Goal: Information Seeking & Learning: Learn about a topic

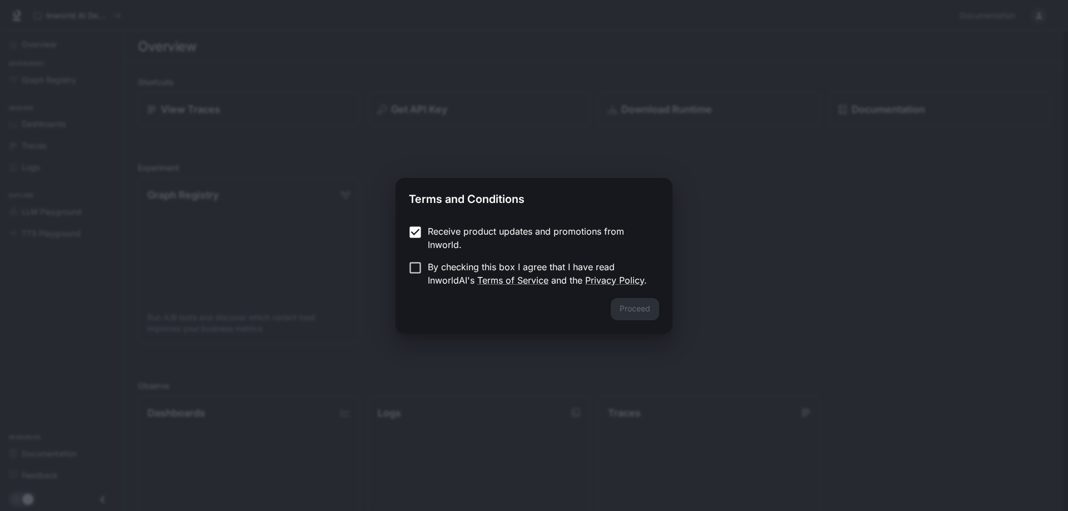
click at [432, 273] on p "By checking this box I agree that I have read InworldAI's Terms of Service and …" at bounding box center [539, 273] width 223 height 27
click at [630, 306] on button "Proceed" at bounding box center [635, 309] width 48 height 22
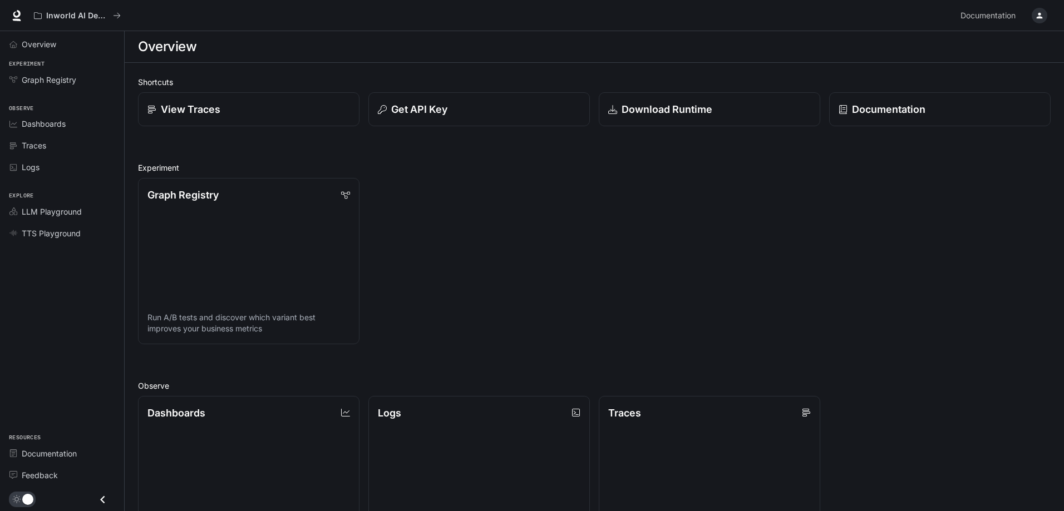
click at [41, 314] on div "Overview Experiment Graph Registry Observe Dashboards Traces Logs Explore LLM P…" at bounding box center [62, 271] width 124 height 480
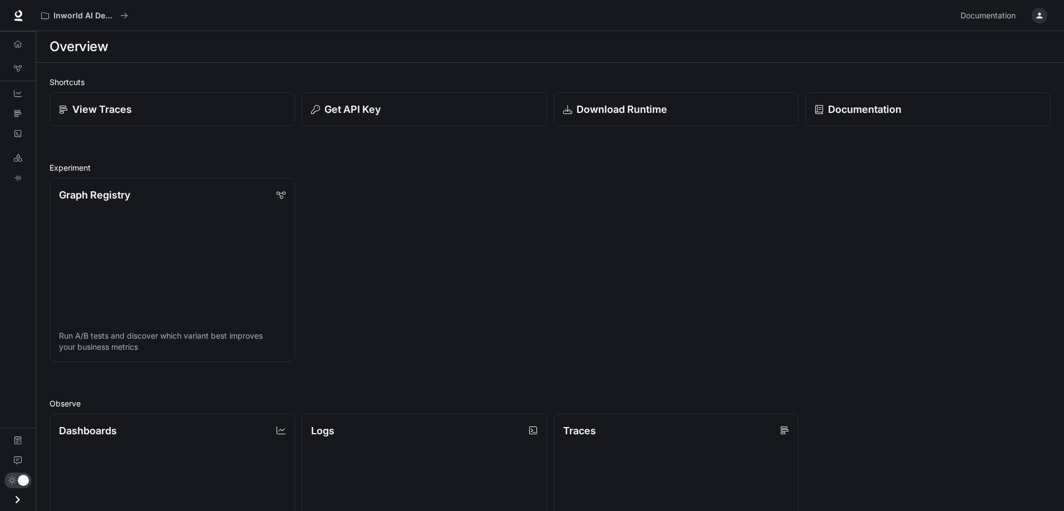
click at [0, 274] on div "Overview Graph Registry Dashboards Traces Logs LLM Playground TTS Playground Do…" at bounding box center [18, 271] width 36 height 480
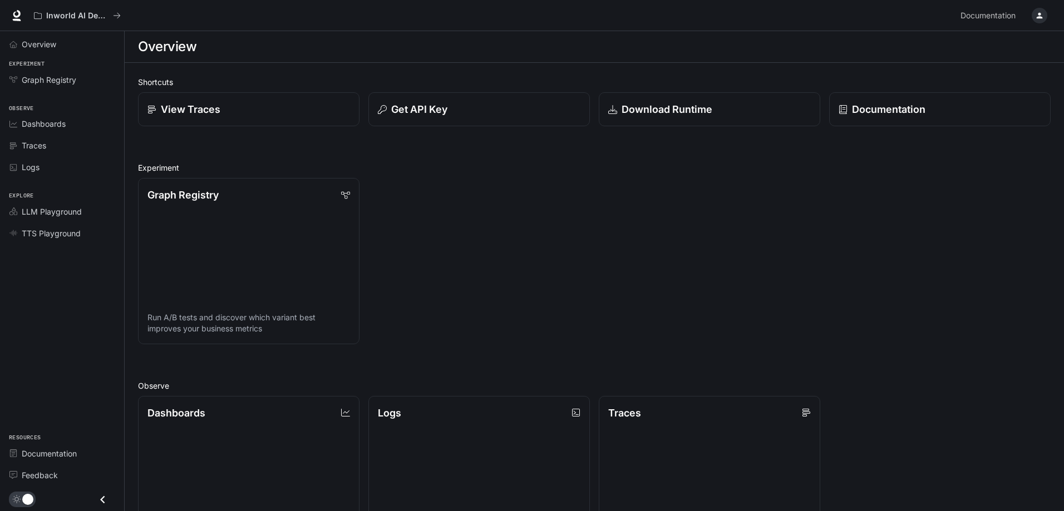
click at [636, 165] on h2 "Experiment" at bounding box center [594, 168] width 912 height 12
click at [38, 43] on span "Overview" at bounding box center [39, 44] width 34 height 12
click at [841, 98] on link "Documentation" at bounding box center [940, 109] width 224 height 34
